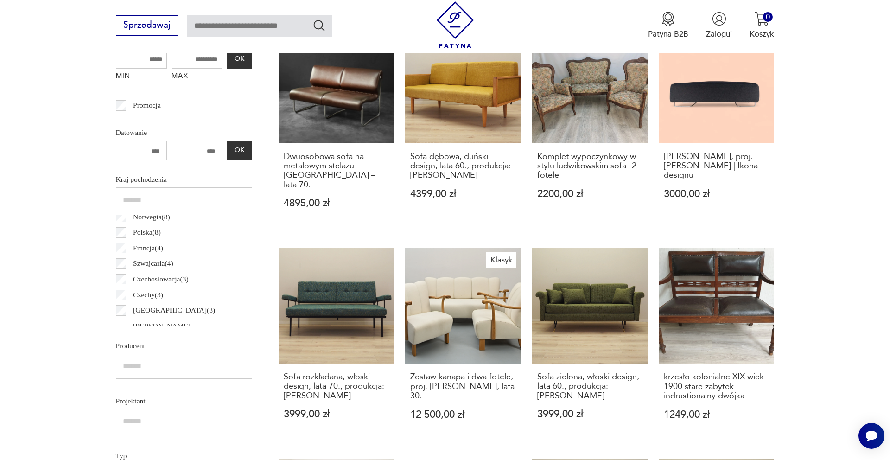
scroll to position [404, 0]
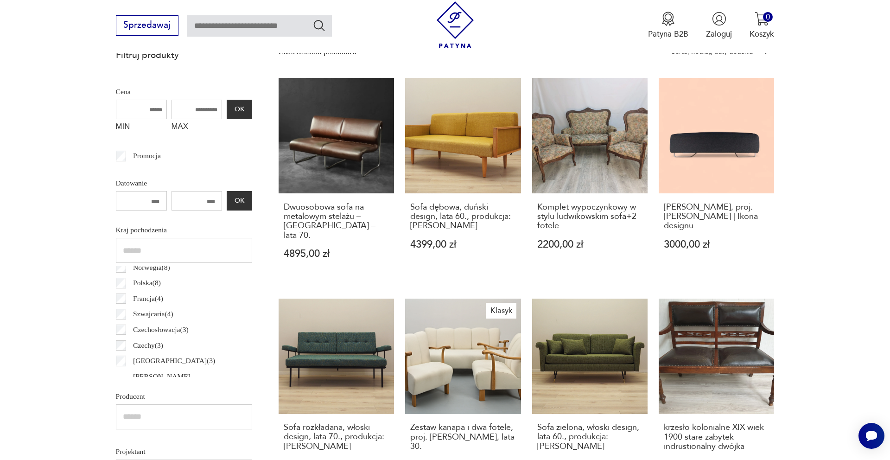
click at [194, 109] on input "MAX" at bounding box center [197, 109] width 51 height 19
drag, startPoint x: 185, startPoint y: 109, endPoint x: 225, endPoint y: 109, distance: 40.4
click at [225, 109] on div "MIN MAX OK" at bounding box center [184, 118] width 136 height 37
type input "****"
click at [233, 111] on button "OK" at bounding box center [239, 109] width 25 height 19
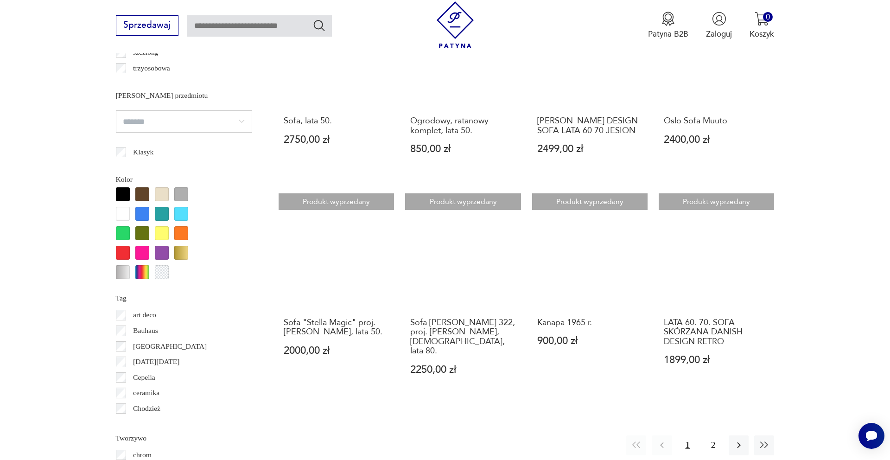
scroll to position [924, 0]
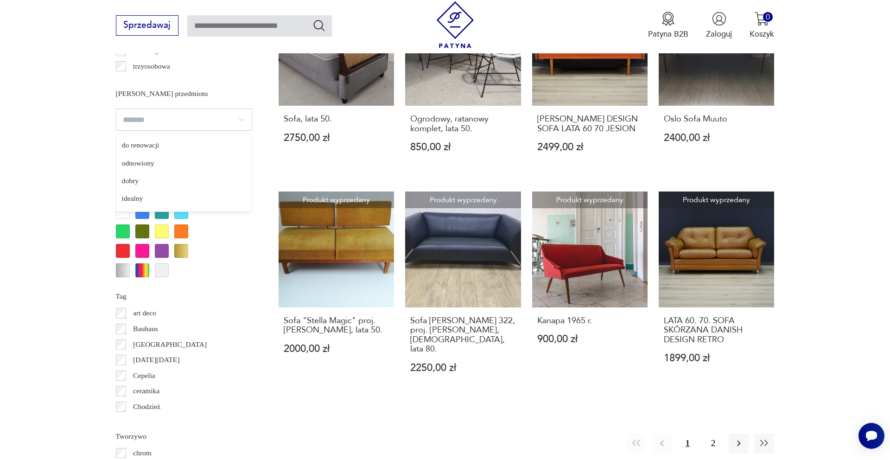
click at [242, 118] on input "search" at bounding box center [184, 120] width 136 height 22
click at [57, 162] on section "Filtruj produkty Cena MIN MAX **** OK Promocja Datowanie OK Kraj pochodzenia No…" at bounding box center [445, 96] width 890 height 1145
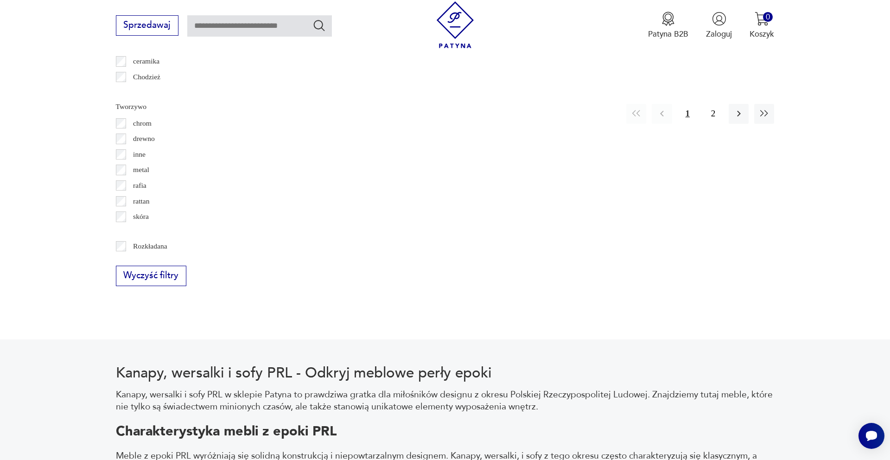
scroll to position [1255, 0]
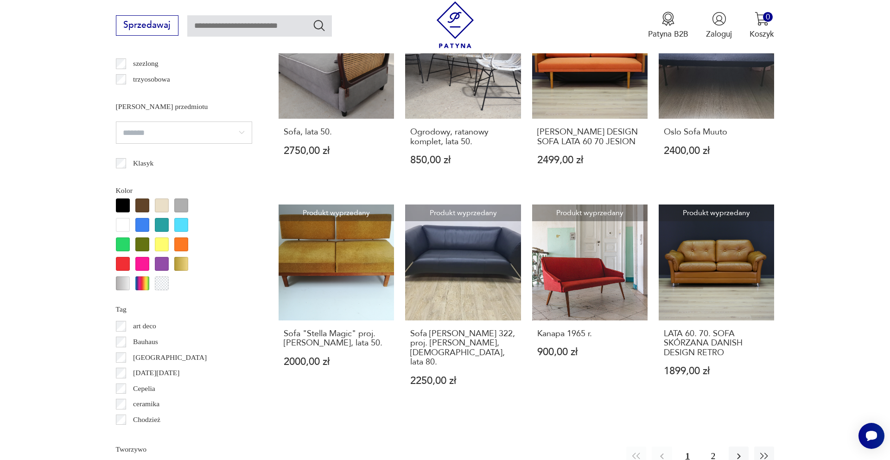
scroll to position [1008, 0]
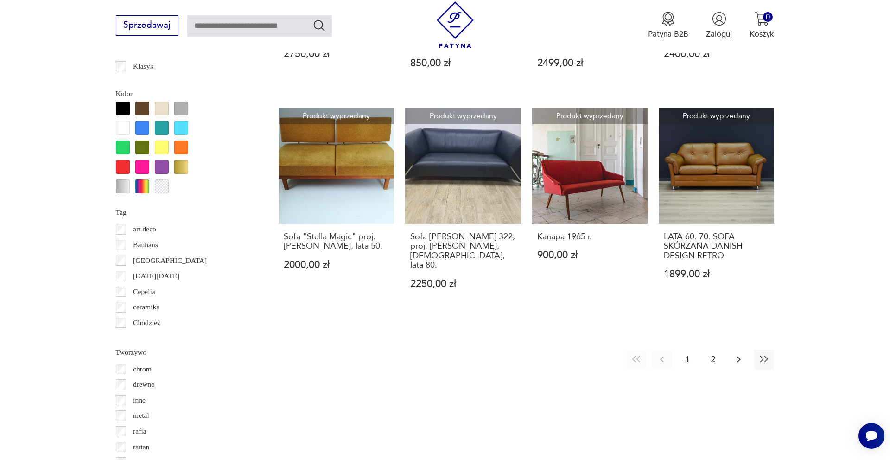
click at [734, 350] on button "button" at bounding box center [739, 360] width 20 height 20
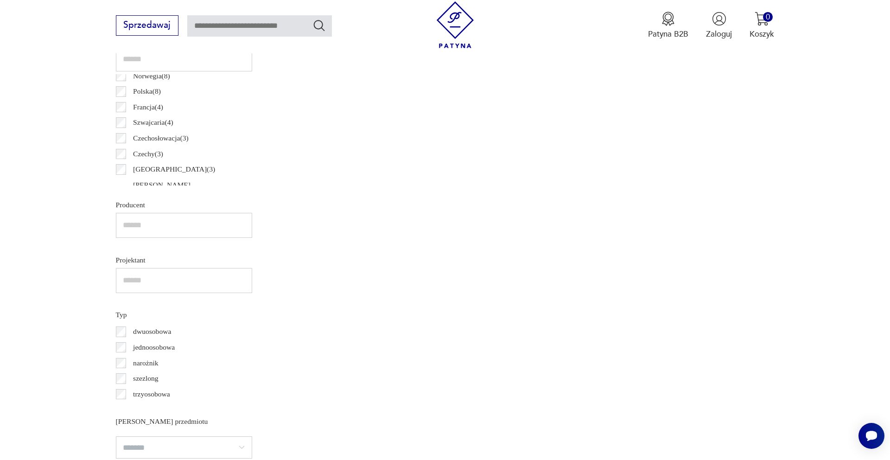
scroll to position [723, 0]
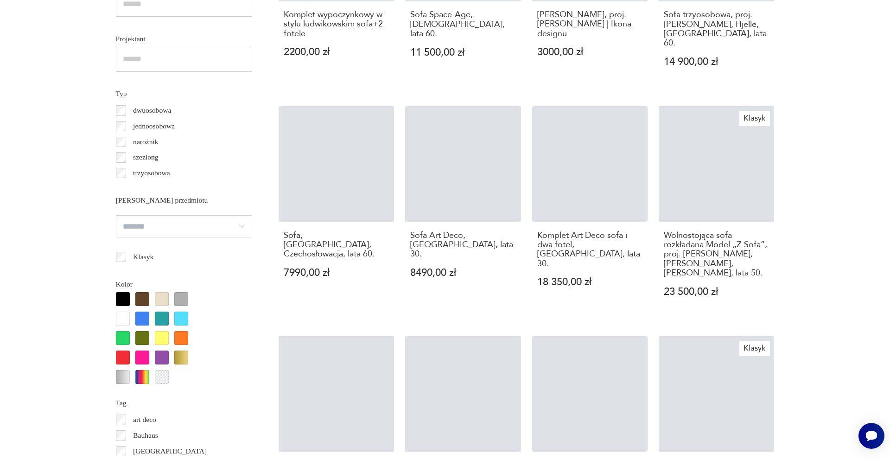
scroll to position [30, 0]
